Goal: Information Seeking & Learning: Check status

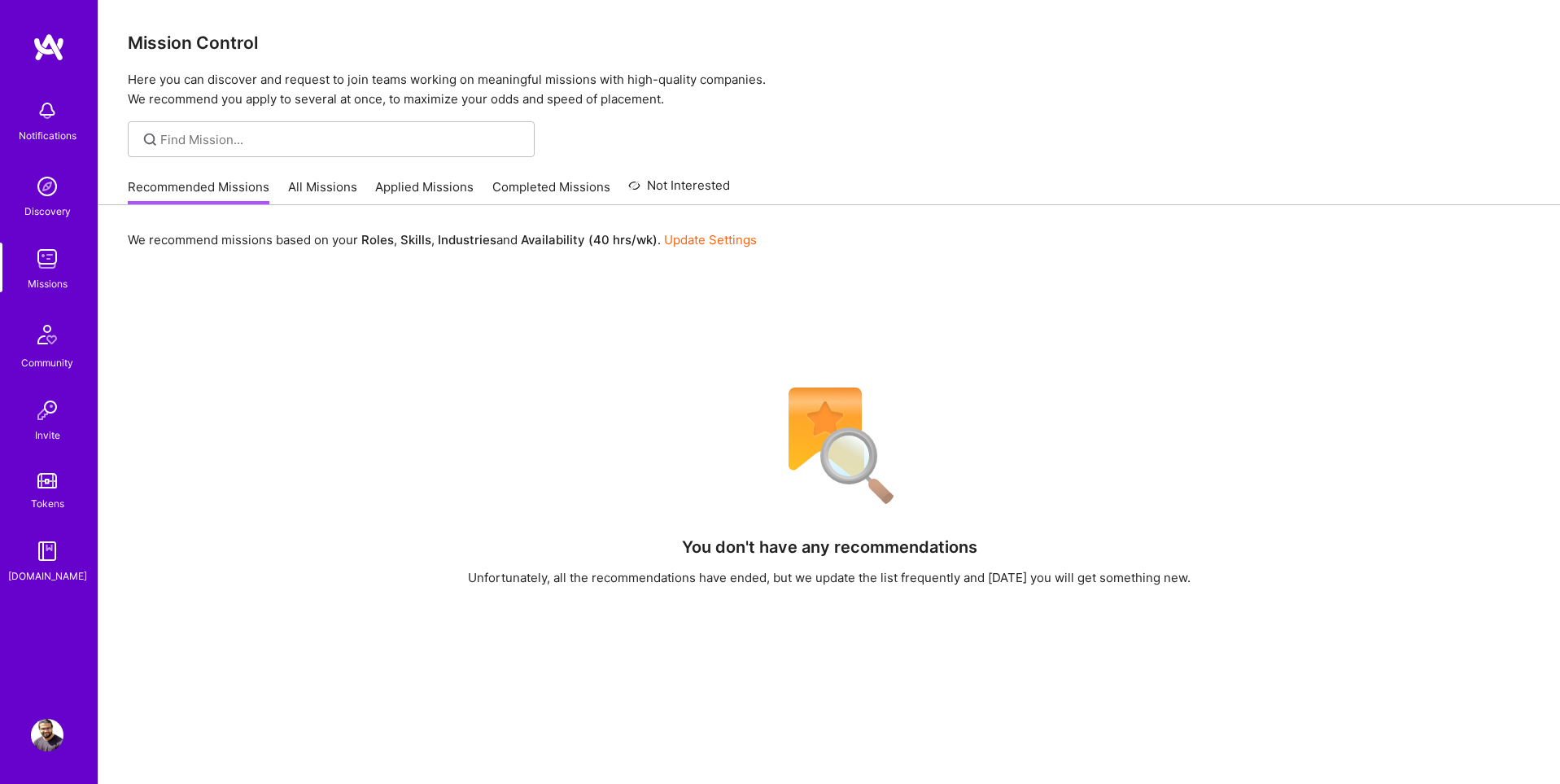
click at [418, 188] on link "Applied Missions" at bounding box center [424, 192] width 99 height 27
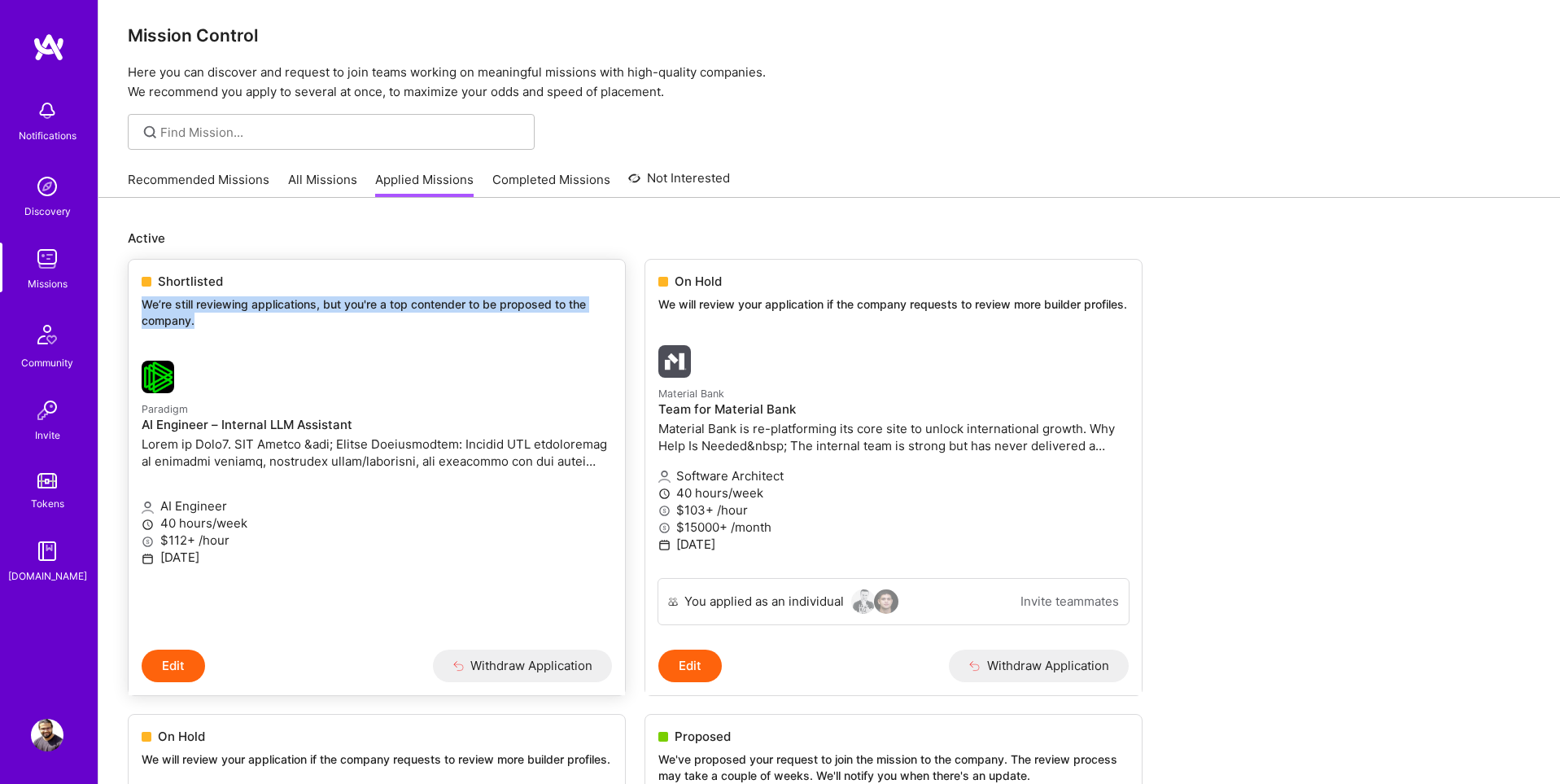
drag, startPoint x: 197, startPoint y: 329, endPoint x: 140, endPoint y: 310, distance: 60.1
click at [140, 310] on div "Shortlisted We’re still reviewing applications, but you're a top contender to b…" at bounding box center [377, 303] width 496 height 88
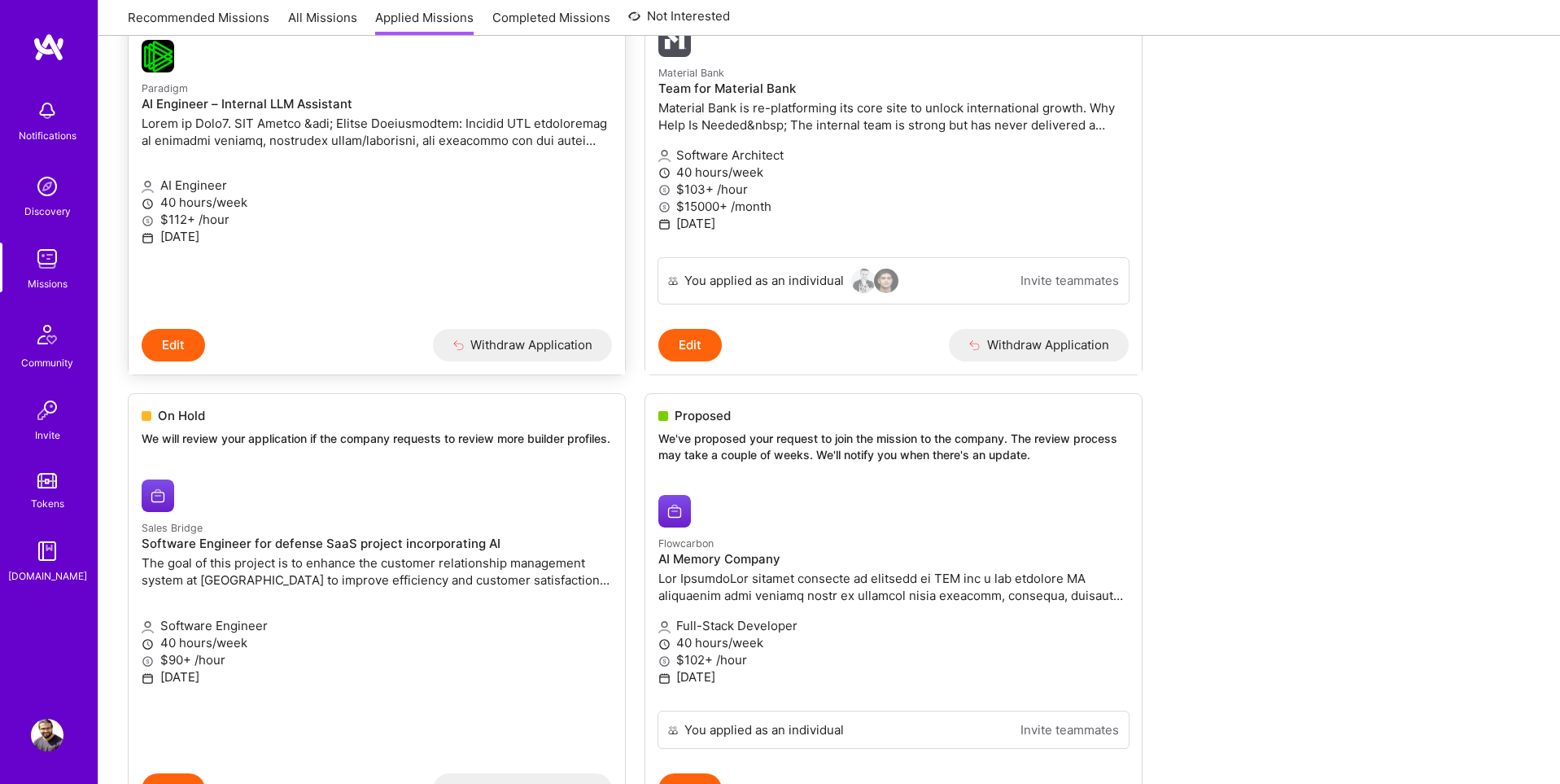
scroll to position [330, 0]
click at [46, 728] on img at bounding box center [47, 734] width 33 height 33
